Goal: Task Accomplishment & Management: Complete application form

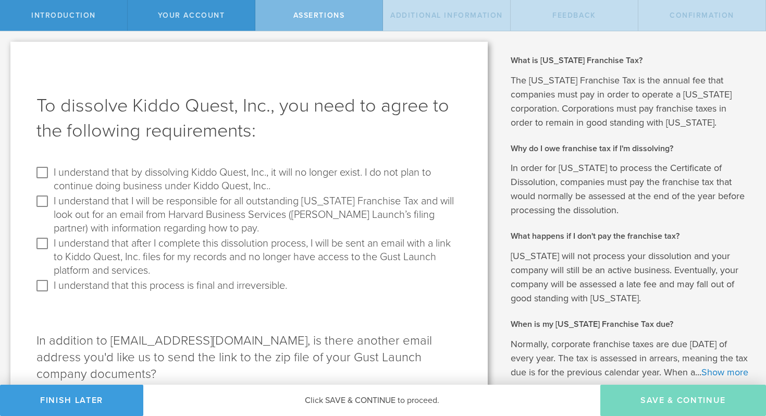
click at [131, 180] on label "I understand that by dissolving Kiddo Quest, Inc., it will no longer exist. I d…" at bounding box center [256, 178] width 405 height 29
click at [51, 180] on input "I understand that by dissolving Kiddo Quest, Inc., it will no longer exist. I d…" at bounding box center [42, 172] width 17 height 17
checkbox input "true"
click at [125, 197] on label "I understand that I will be responsible for all outstanding [US_STATE] Franchis…" at bounding box center [256, 214] width 405 height 42
click at [51, 197] on input "I understand that I will be responsible for all outstanding [US_STATE] Franchis…" at bounding box center [42, 201] width 17 height 17
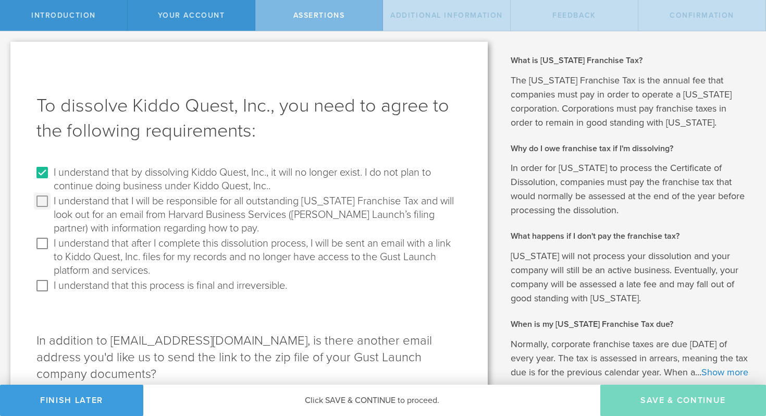
checkbox input "true"
click at [98, 239] on label "I understand that after I complete this dissolution process, I will be sent an …" at bounding box center [256, 256] width 405 height 42
click at [51, 239] on input "I understand that after I complete this dissolution process, I will be sent an …" at bounding box center [42, 243] width 17 height 17
checkbox input "true"
click at [97, 285] on label "I understand that this process is final and irreversible." at bounding box center [170, 284] width 233 height 15
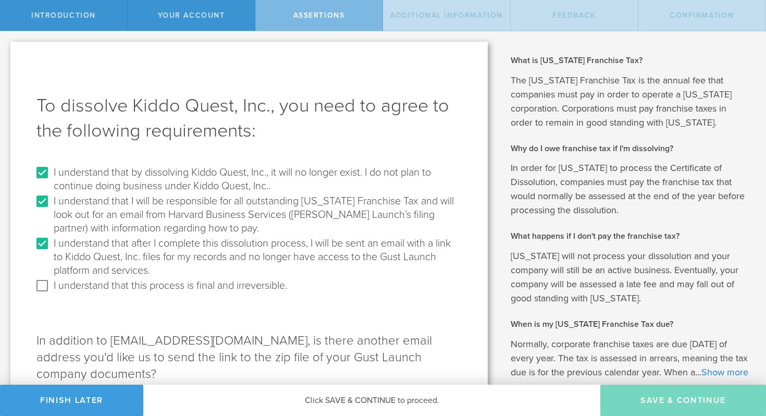
click at [51, 285] on input "I understand that this process is final and irreversible." at bounding box center [42, 285] width 17 height 17
checkbox input "true"
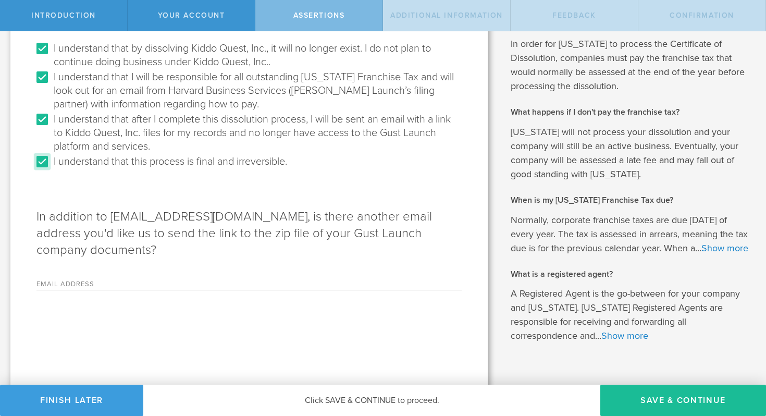
scroll to position [158, 0]
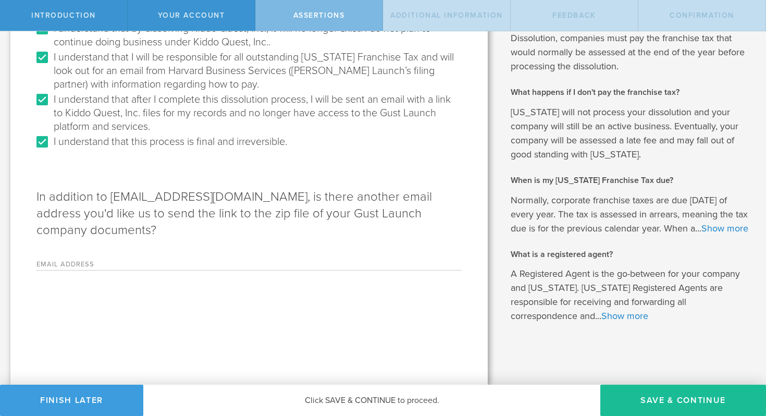
click at [163, 261] on label "Email Address" at bounding box center [101, 265] width 130 height 9
click at [167, 254] on input "Email Address" at bounding box center [314, 262] width 295 height 16
click at [187, 240] on div "To dissolve Kiddo Quest, Inc., you need to agree to the following requirements:…" at bounding box center [248, 141] width 477 height 487
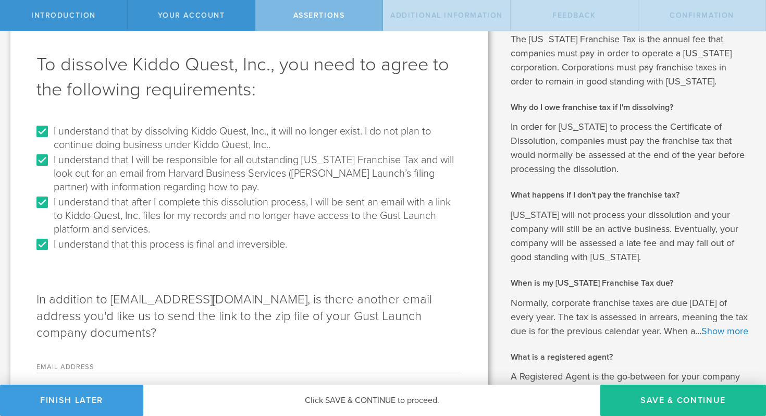
scroll to position [0, 0]
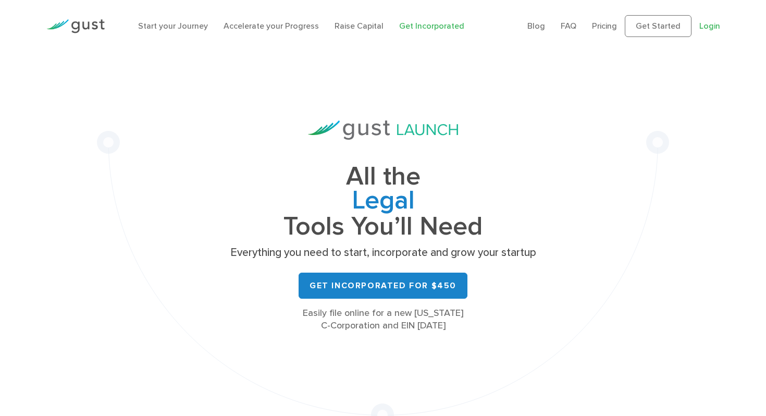
click at [706, 22] on link "Login" at bounding box center [709, 26] width 21 height 10
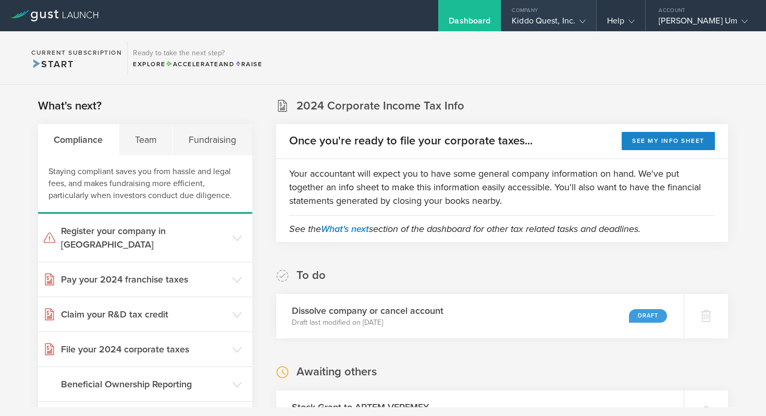
click at [538, 20] on div "Kiddo Quest, Inc." at bounding box center [549, 24] width 74 height 16
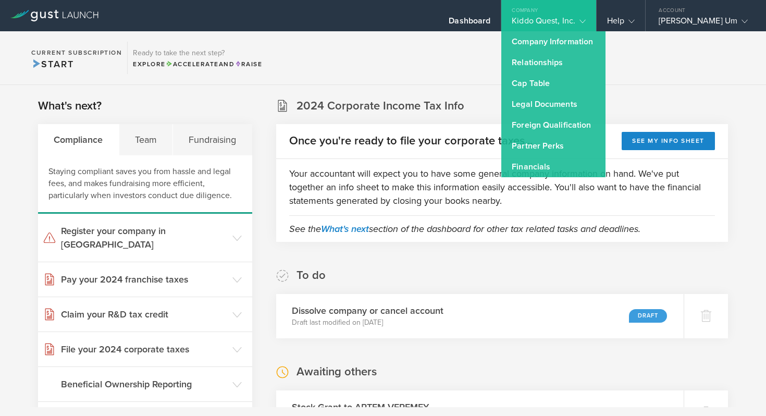
click at [538, 20] on div "Kiddo Quest, Inc." at bounding box center [549, 24] width 74 height 16
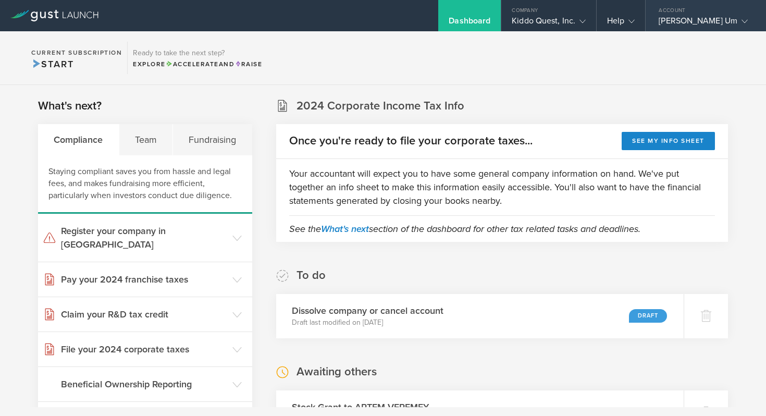
click at [695, 15] on div "Account" at bounding box center [705, 8] width 120 height 16
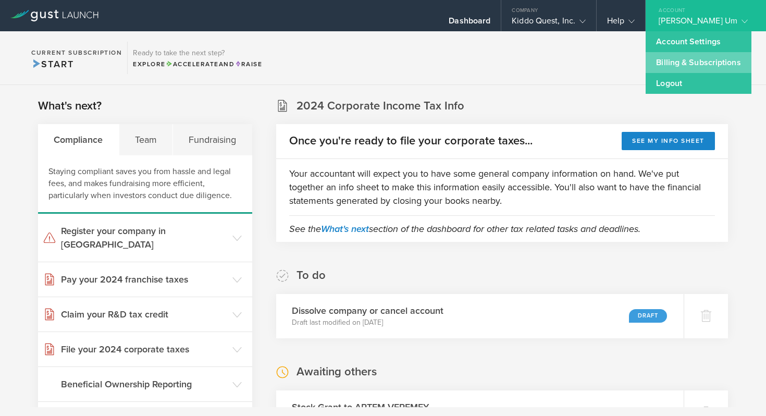
click at [682, 61] on link "Billing & Subscriptions" at bounding box center [697, 62] width 105 height 21
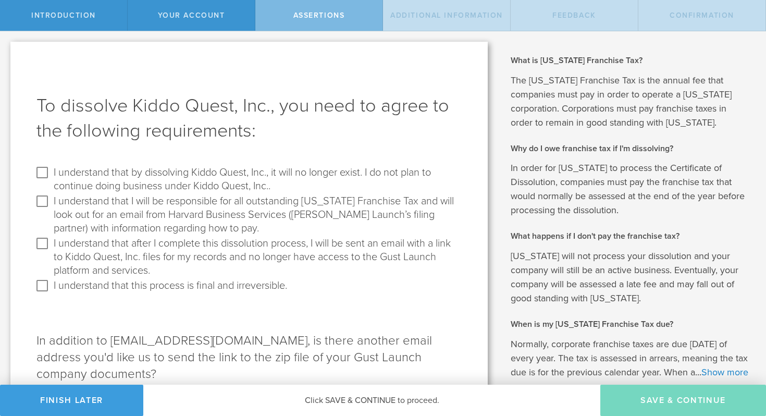
click at [128, 178] on label "I understand that by dissolving Kiddo Quest, Inc., it will no longer exist. I d…" at bounding box center [256, 178] width 405 height 29
click at [51, 178] on input "I understand that by dissolving Kiddo Quest, Inc., it will no longer exist. I d…" at bounding box center [42, 172] width 17 height 17
checkbox input "true"
click at [102, 203] on label "I understand that I will be responsible for all outstanding [US_STATE] Franchis…" at bounding box center [256, 214] width 405 height 42
click at [51, 203] on input "I understand that I will be responsible for all outstanding [US_STATE] Franchis…" at bounding box center [42, 201] width 17 height 17
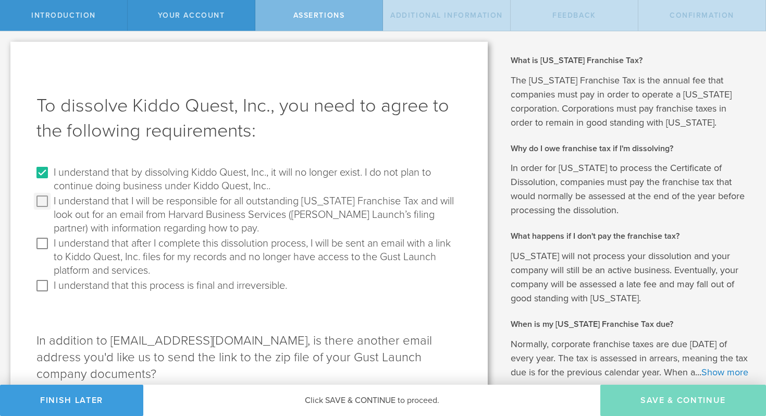
checkbox input "true"
click at [65, 255] on label "I understand that after I complete this dissolution process, I will be sent an …" at bounding box center [256, 256] width 405 height 42
click at [51, 252] on input "I understand that after I complete this dissolution process, I will be sent an …" at bounding box center [42, 243] width 17 height 17
checkbox input "true"
click at [60, 279] on label "I understand that this process is final and irreversible." at bounding box center [170, 284] width 233 height 15
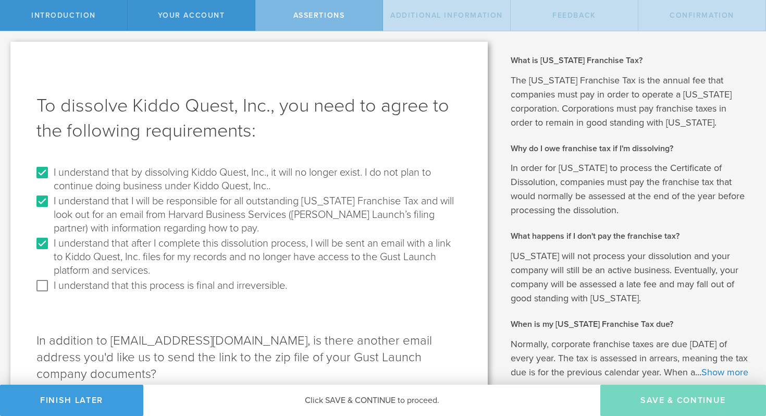
click at [51, 279] on input "I understand that this process is final and irreversible." at bounding box center [42, 285] width 17 height 17
checkbox input "true"
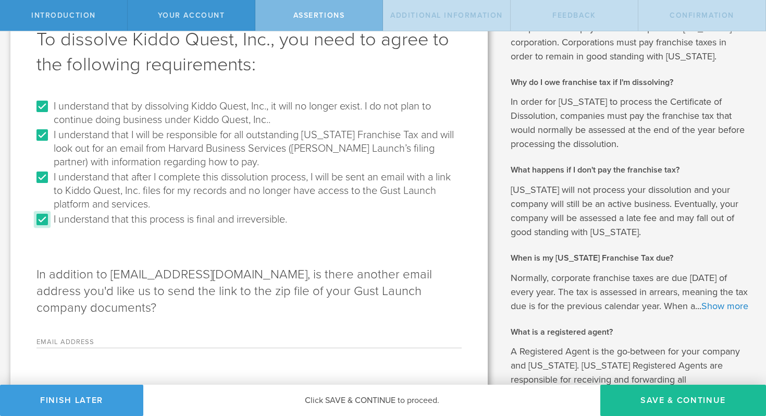
scroll to position [63, 0]
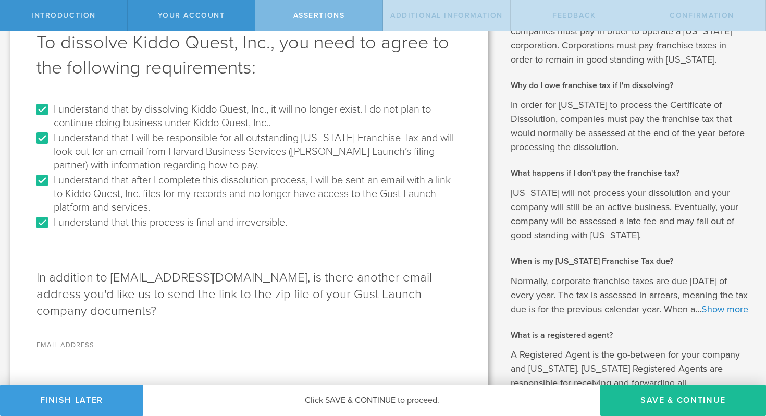
click at [247, 335] on input "Email Address" at bounding box center [314, 343] width 295 height 16
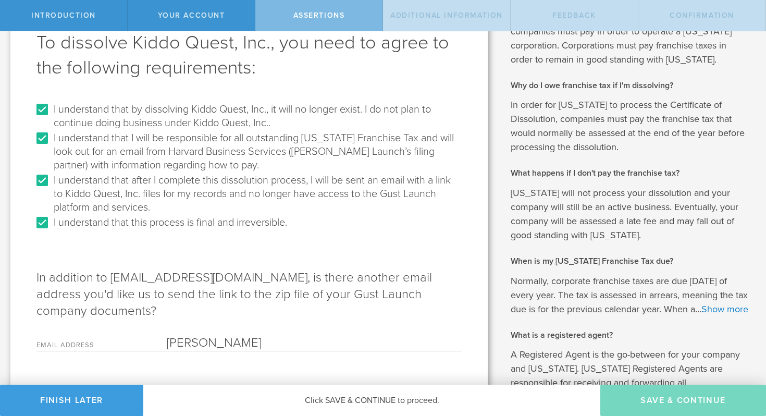
type input "[EMAIL_ADDRESS][DOMAIN_NAME]"
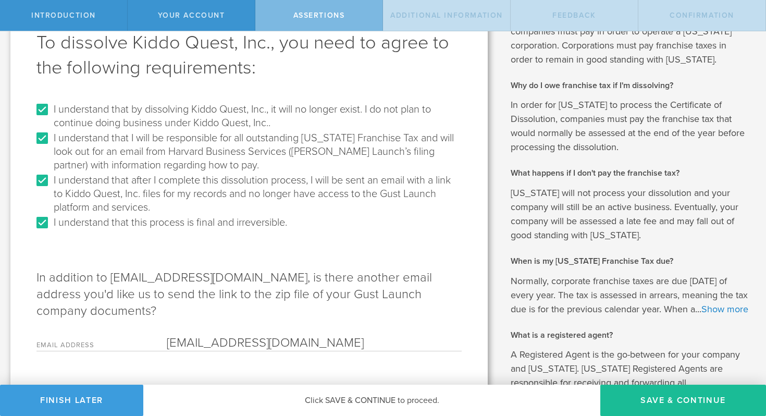
click at [303, 283] on p "In addition to [EMAIL_ADDRESS][DOMAIN_NAME], is there another email address you…" at bounding box center [248, 294] width 425 height 50
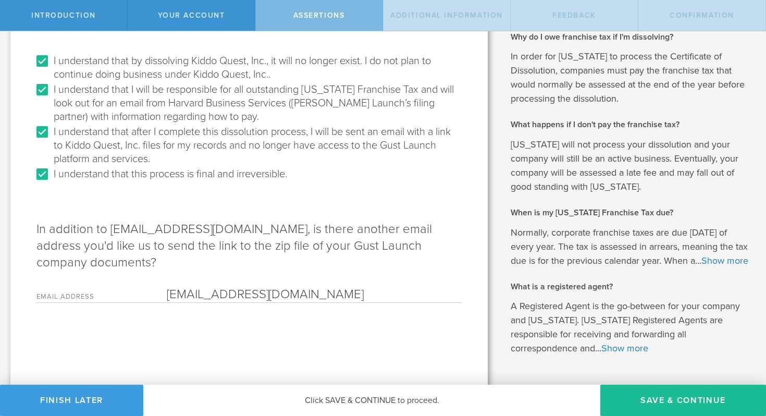
scroll to position [158, 0]
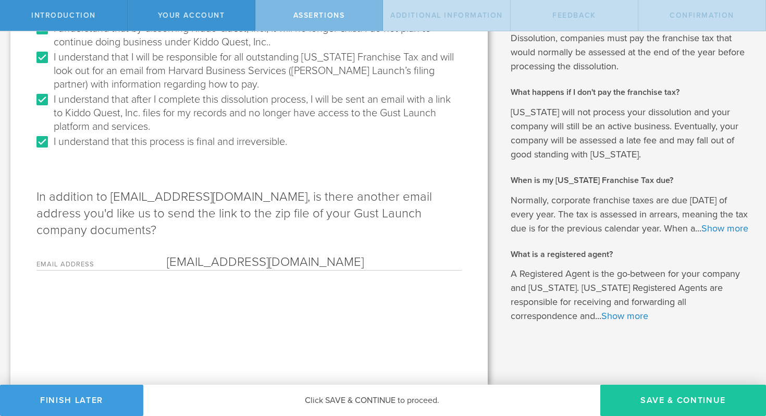
click at [633, 396] on button "Save & Continue" at bounding box center [683, 399] width 166 height 31
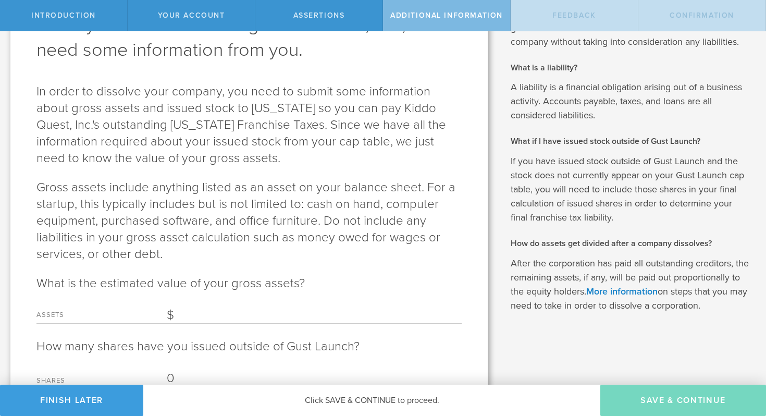
scroll to position [109, 0]
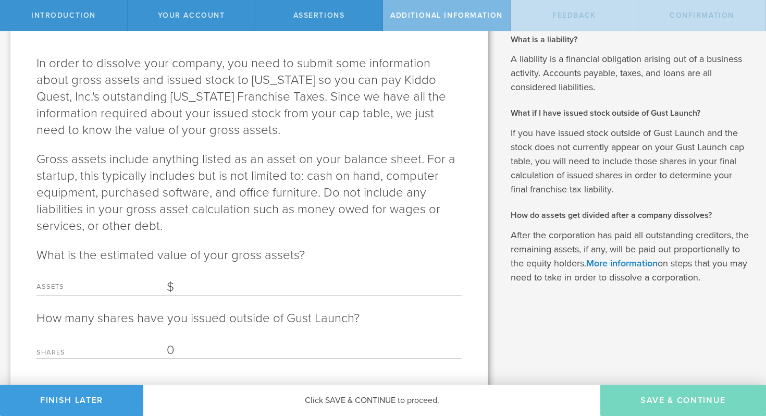
click at [221, 292] on input "Assets" at bounding box center [314, 287] width 295 height 16
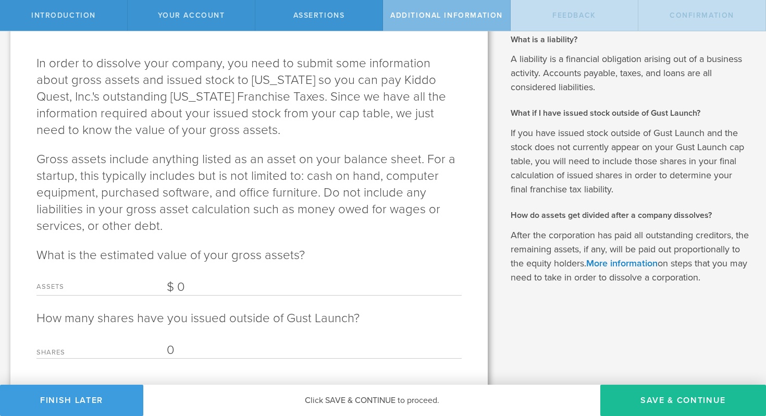
type input "0"
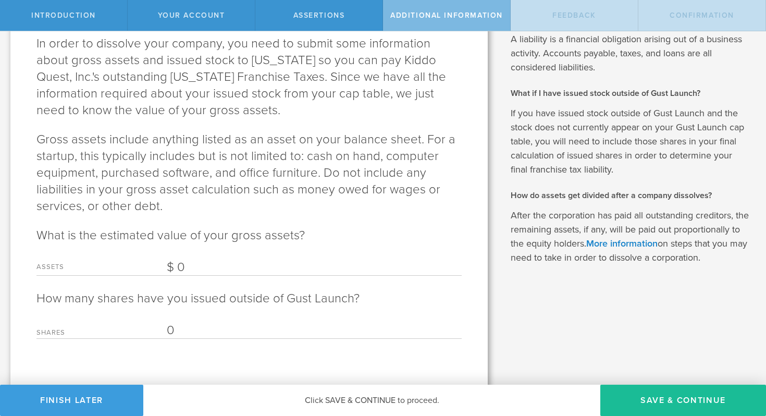
scroll to position [136, 0]
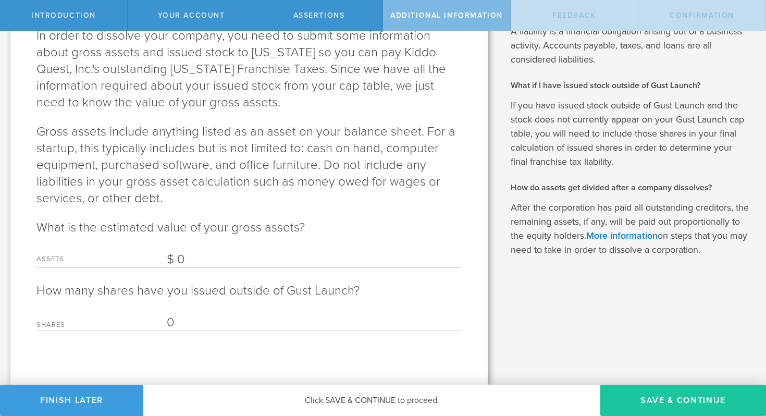
click at [700, 403] on button "Save & Continue" at bounding box center [683, 399] width 166 height 31
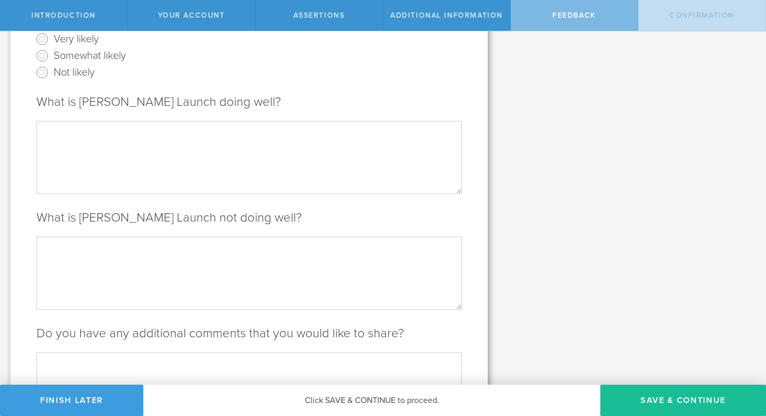
scroll to position [231, 0]
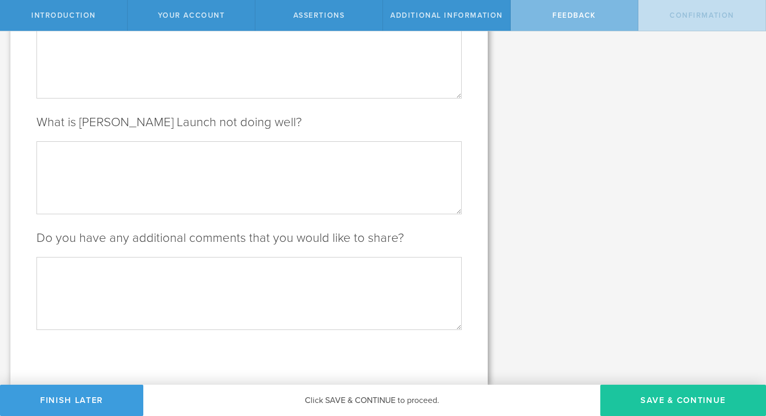
click at [656, 394] on button "Save & Continue" at bounding box center [683, 399] width 166 height 31
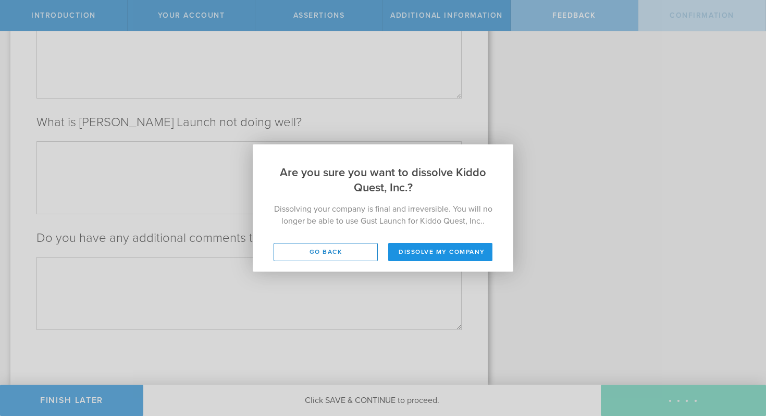
click at [411, 253] on button "Dissolve my company" at bounding box center [440, 252] width 104 height 18
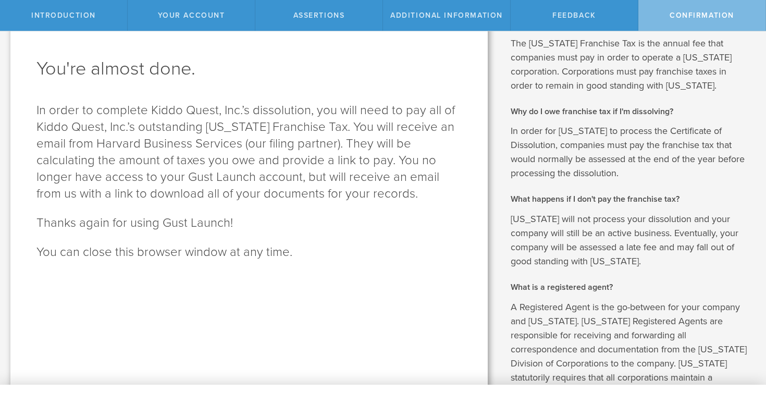
scroll to position [0, 0]
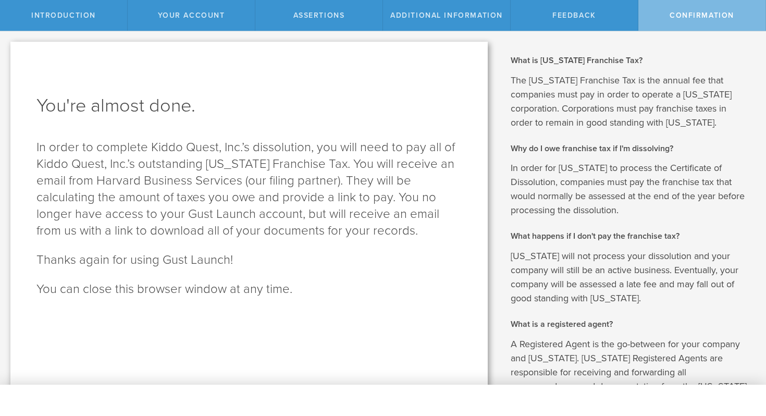
click at [548, 277] on p "[US_STATE] will not process your dissolution and your company will still be an …" at bounding box center [631, 277] width 240 height 56
